Goal: Task Accomplishment & Management: Use online tool/utility

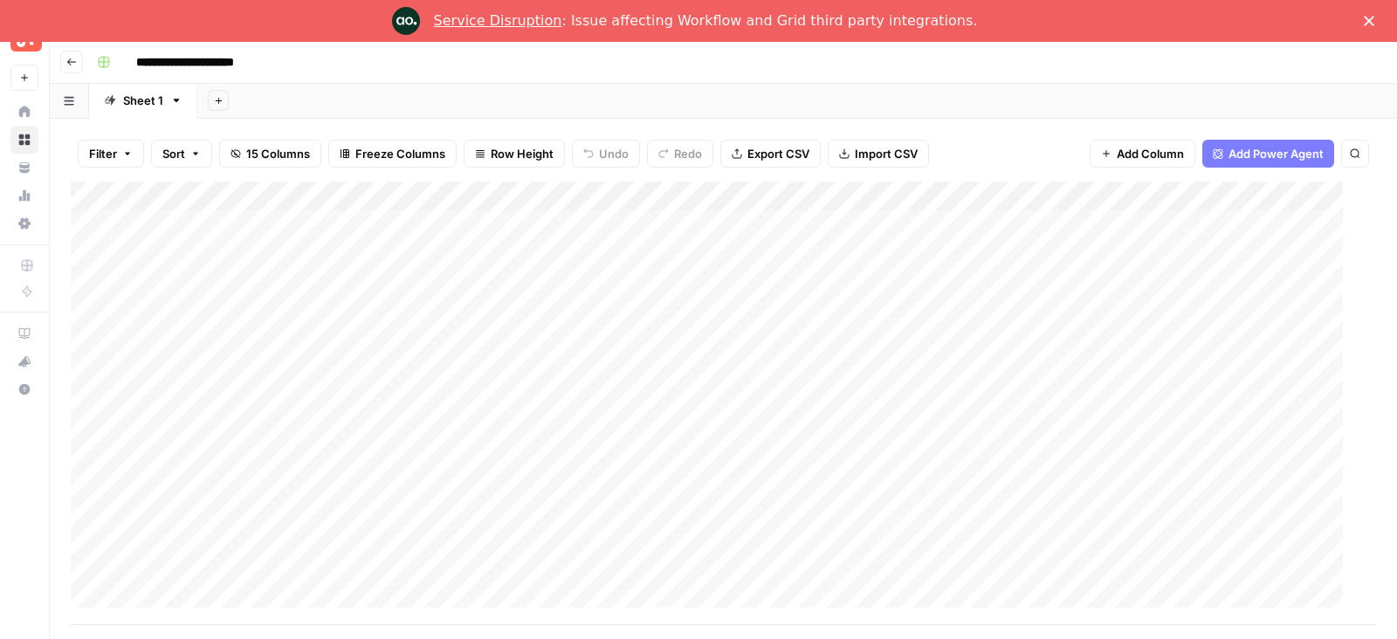
click at [1366, 17] on polygon "Close" at bounding box center [1369, 21] width 10 height 10
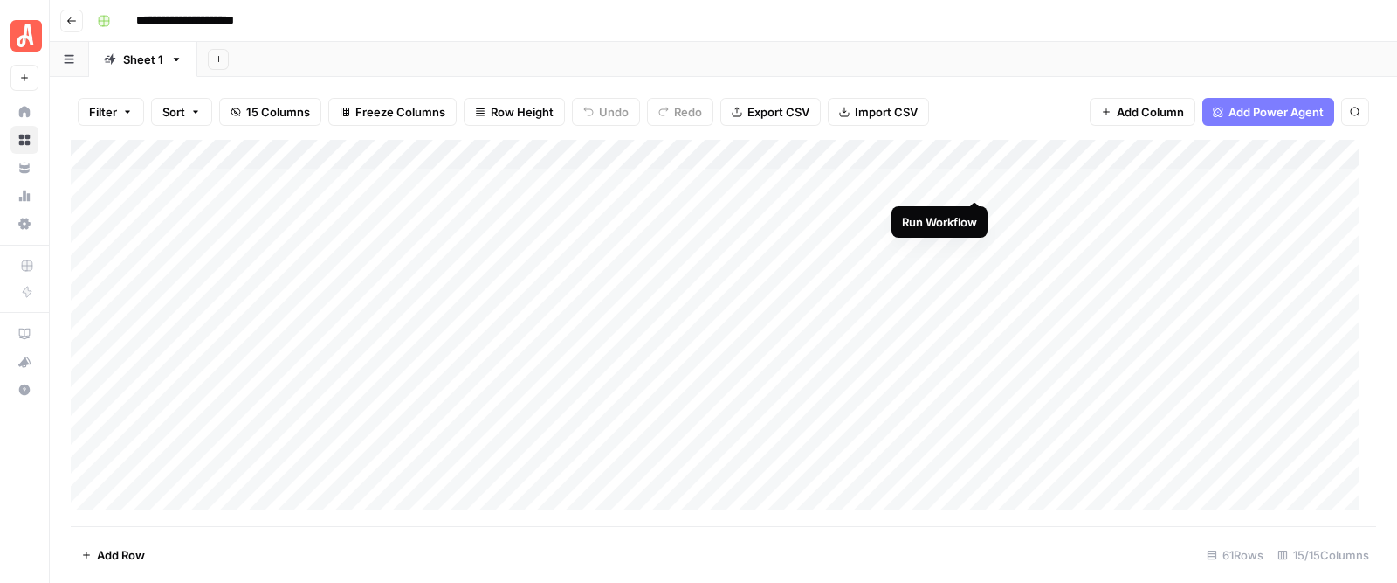
click at [972, 180] on div "Add Column" at bounding box center [724, 333] width 1306 height 386
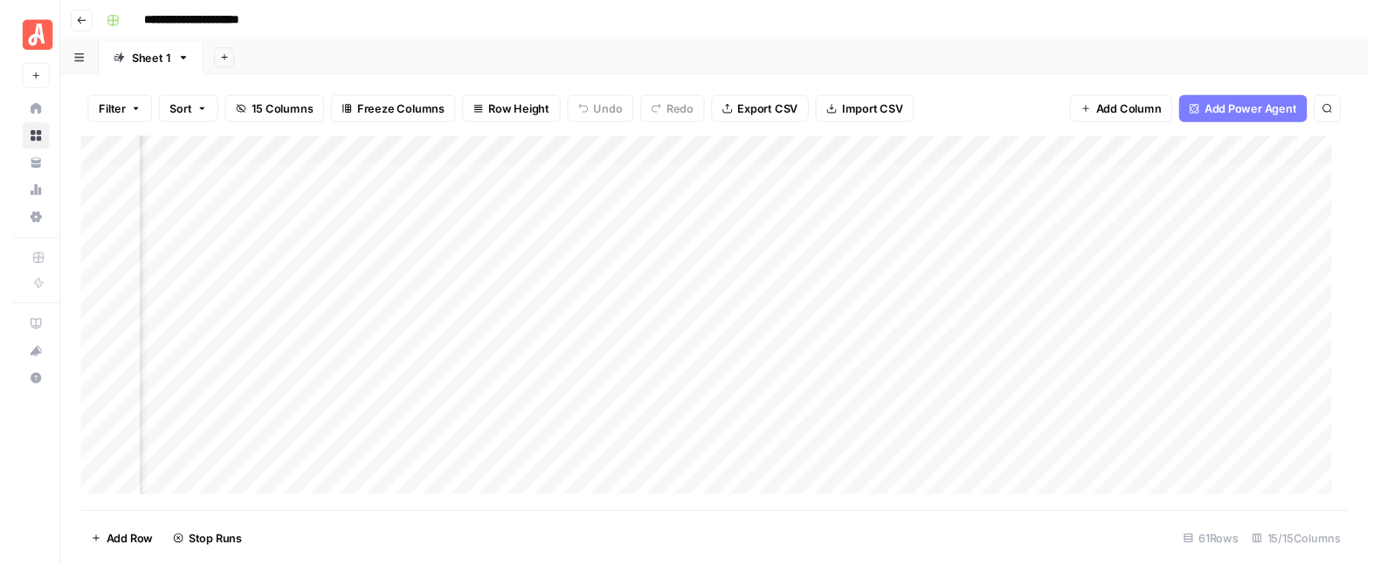
scroll to position [0, 354]
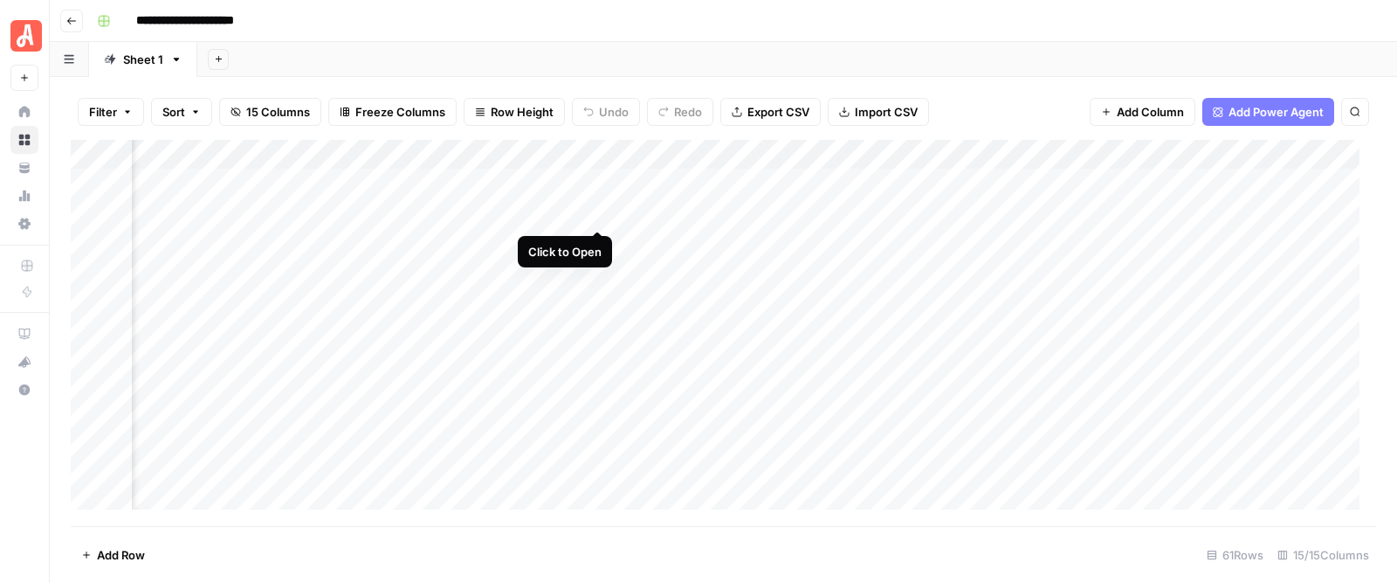
click at [598, 210] on div "Add Column" at bounding box center [724, 333] width 1306 height 386
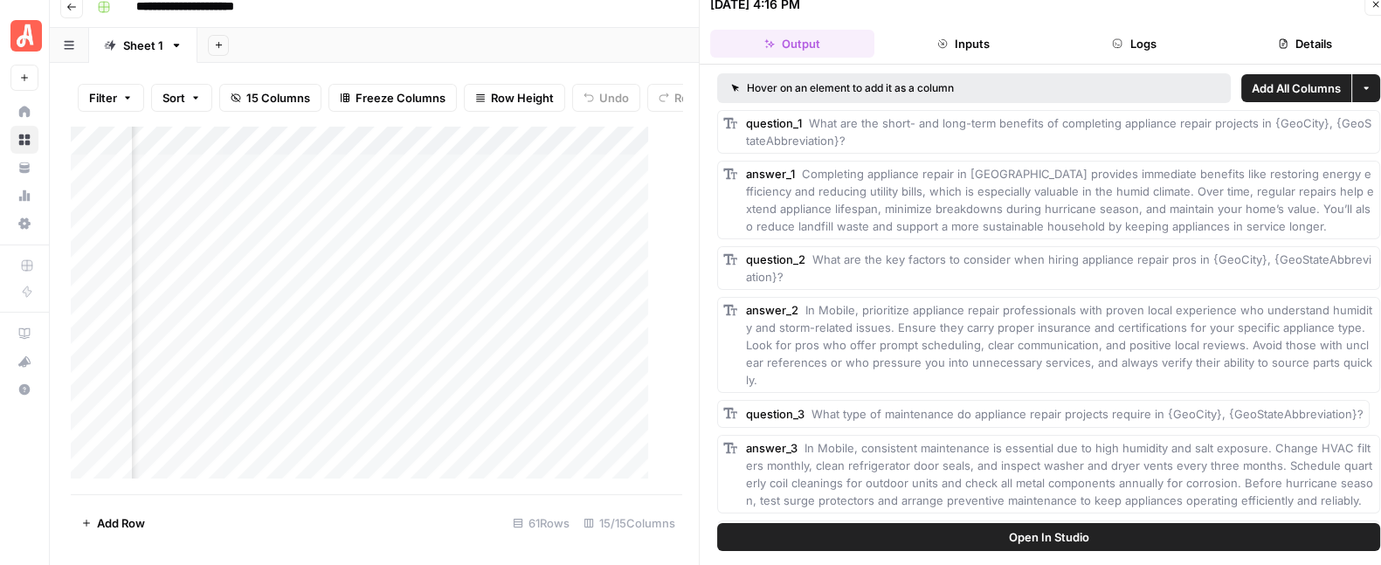
scroll to position [17, 0]
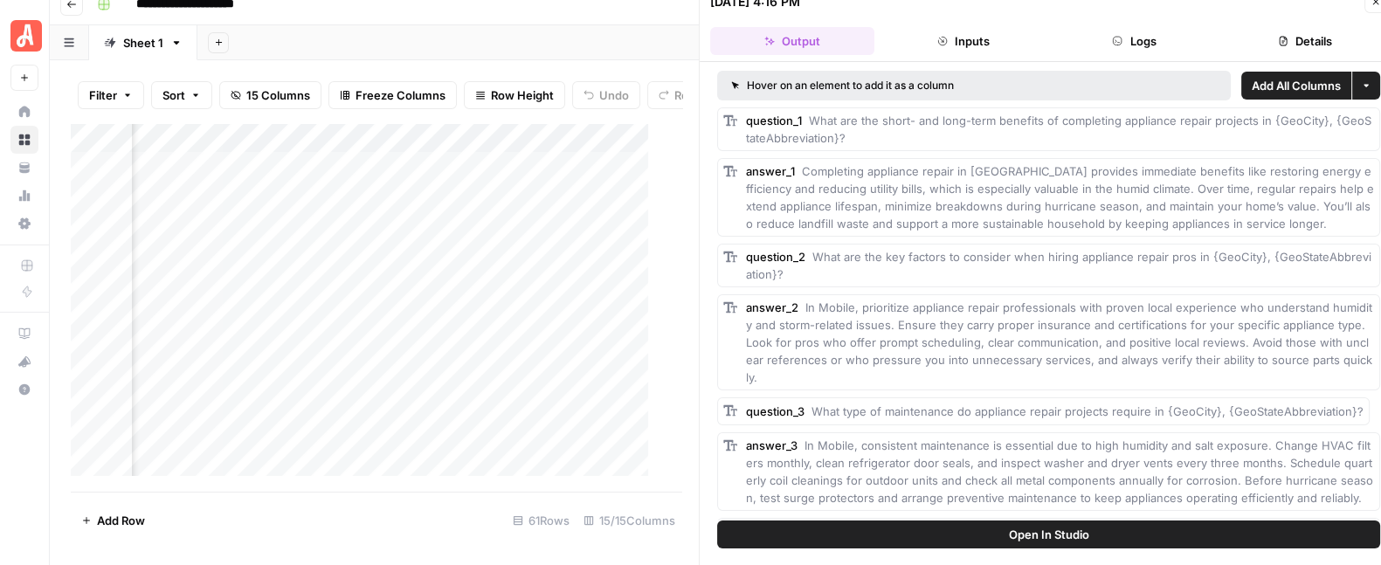
click at [1175, 223] on span "Completing appliance repair in [GEOGRAPHIC_DATA] provides immediate benefits li…" at bounding box center [1060, 197] width 628 height 66
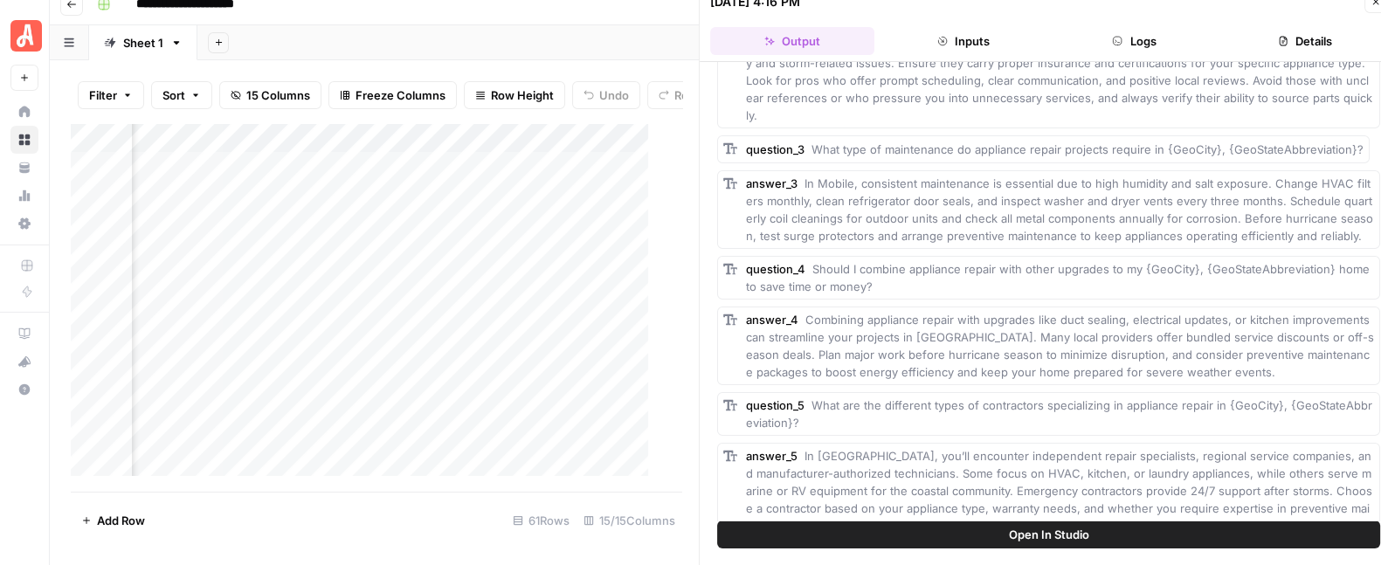
scroll to position [302, 0]
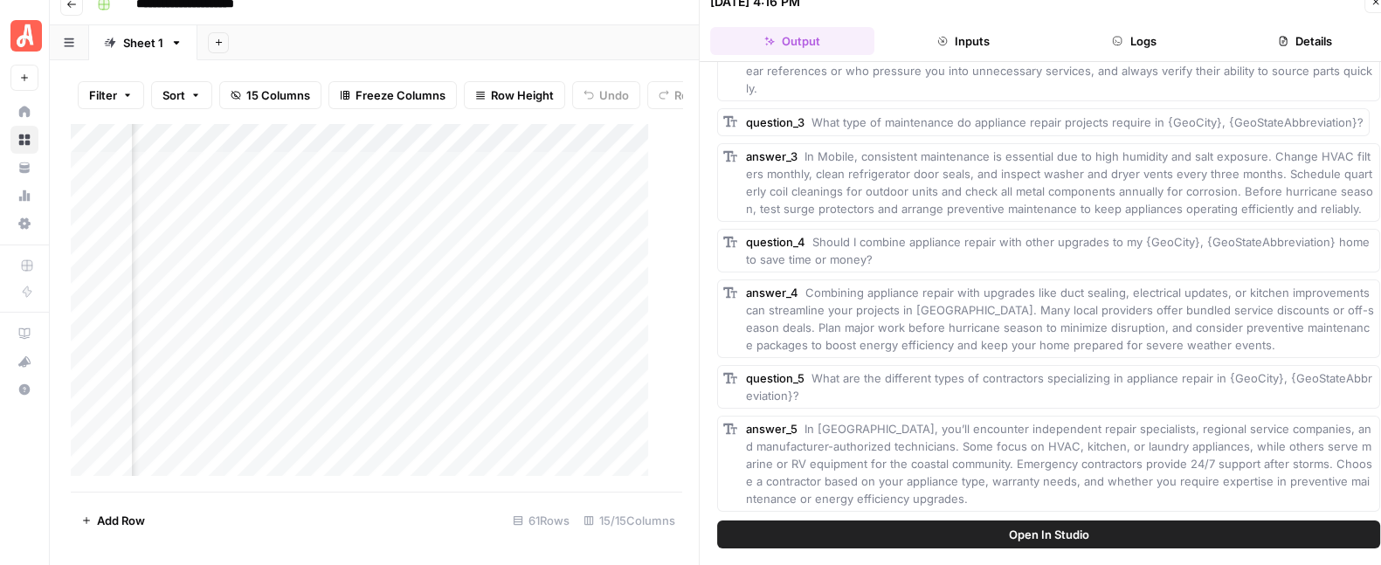
click at [1374, 3] on icon "button" at bounding box center [1376, 2] width 6 height 6
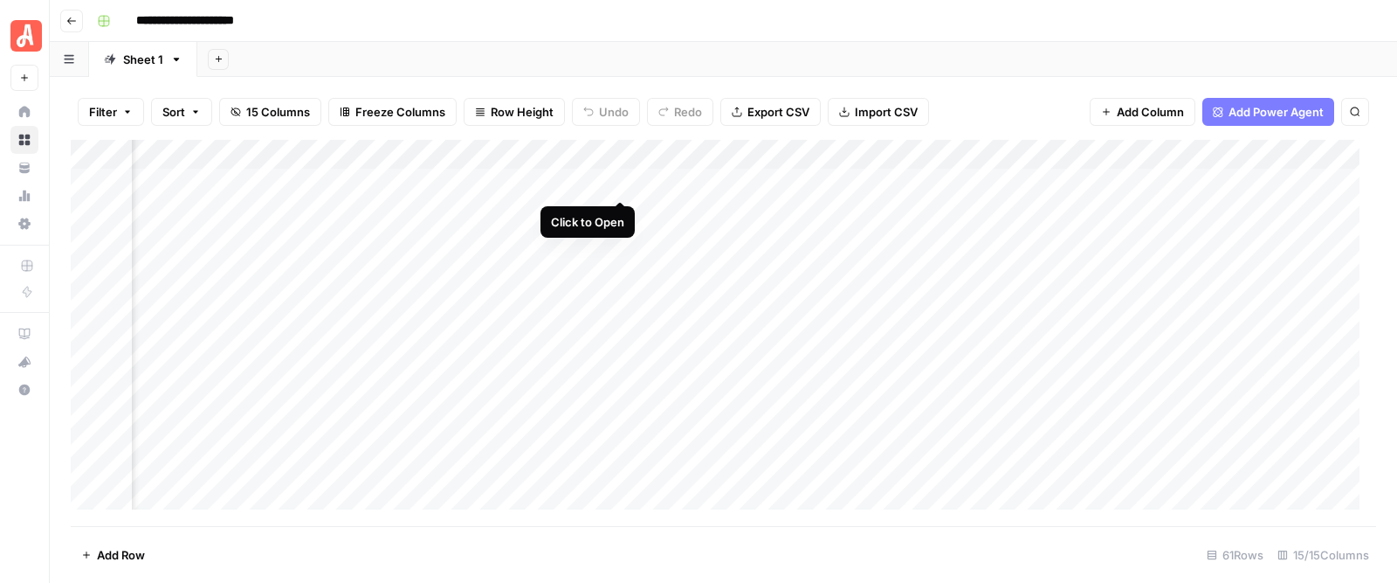
click at [620, 181] on div "Add Column" at bounding box center [724, 333] width 1306 height 386
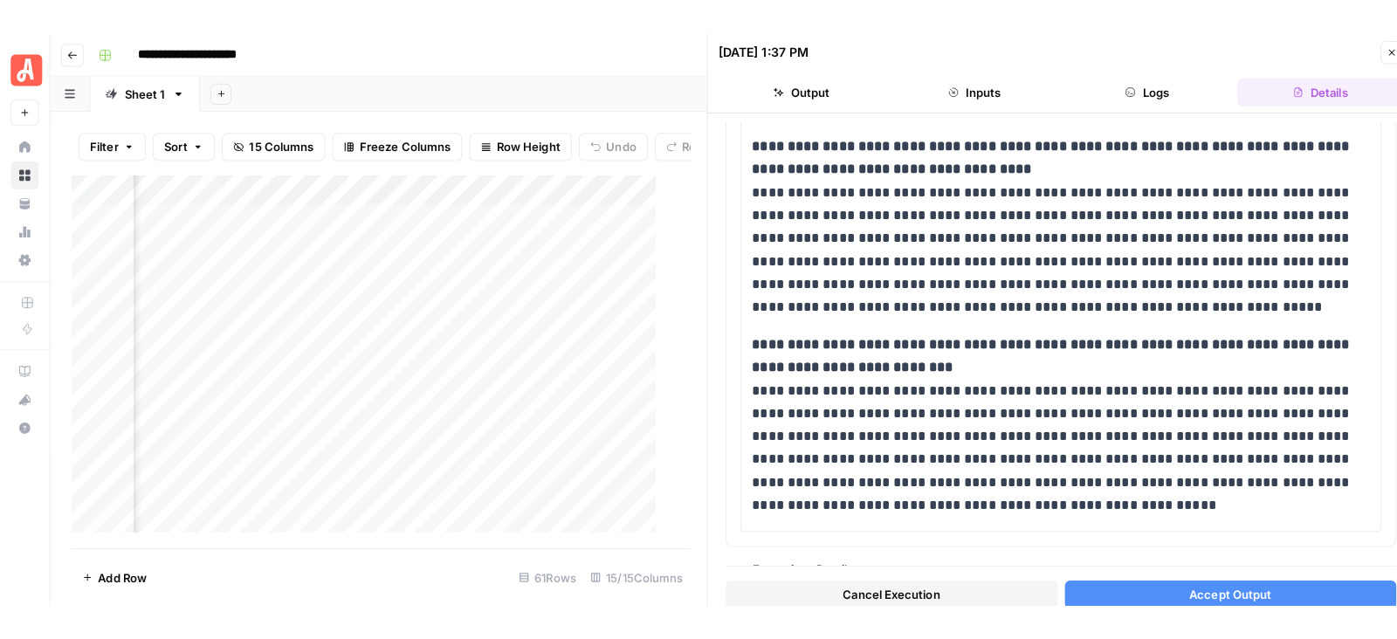
scroll to position [1369, 0]
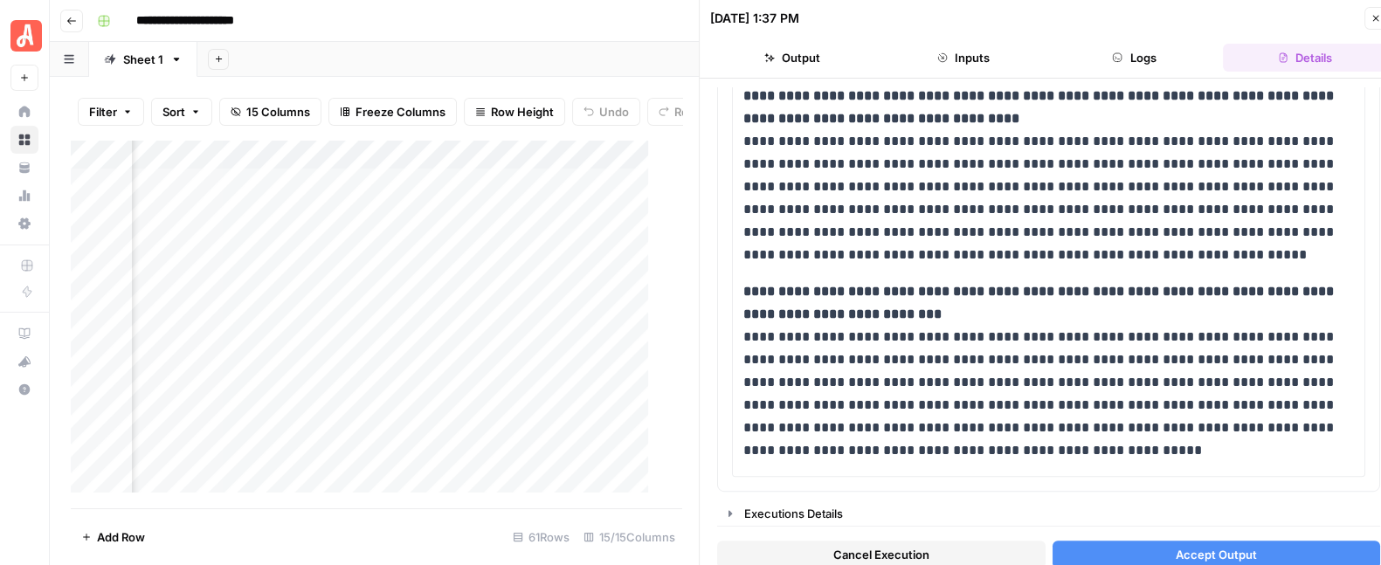
click at [1192, 548] on span "Accept Output" at bounding box center [1216, 554] width 81 height 17
